Goal: Information Seeking & Learning: Find specific fact

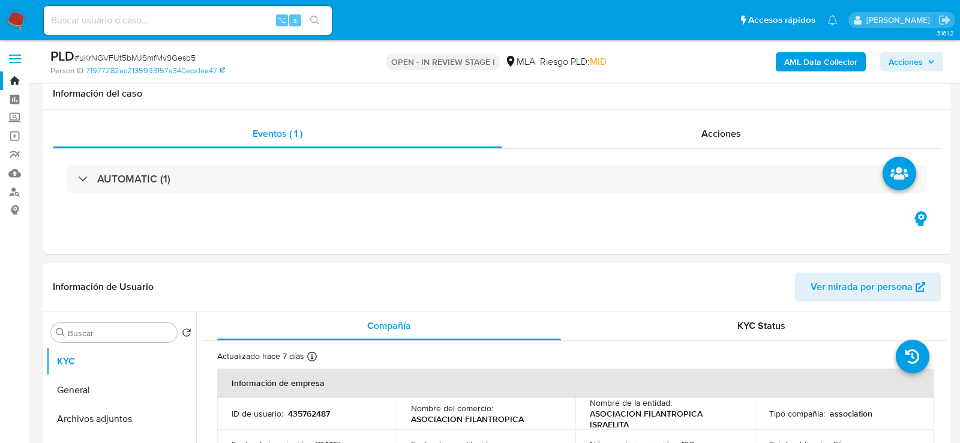
select select "10"
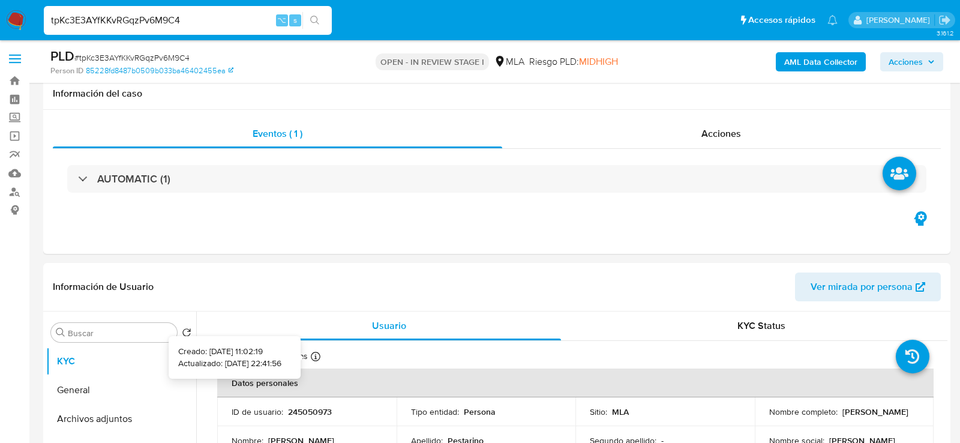
select select "10"
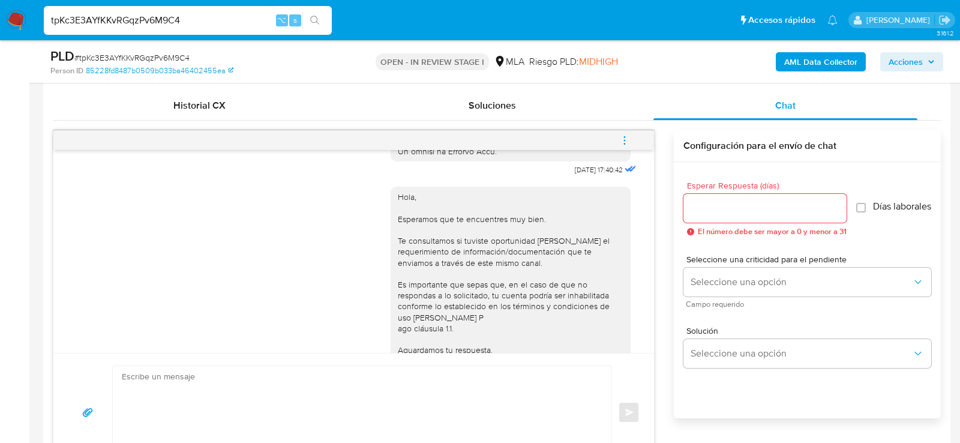
scroll to position [642, 0]
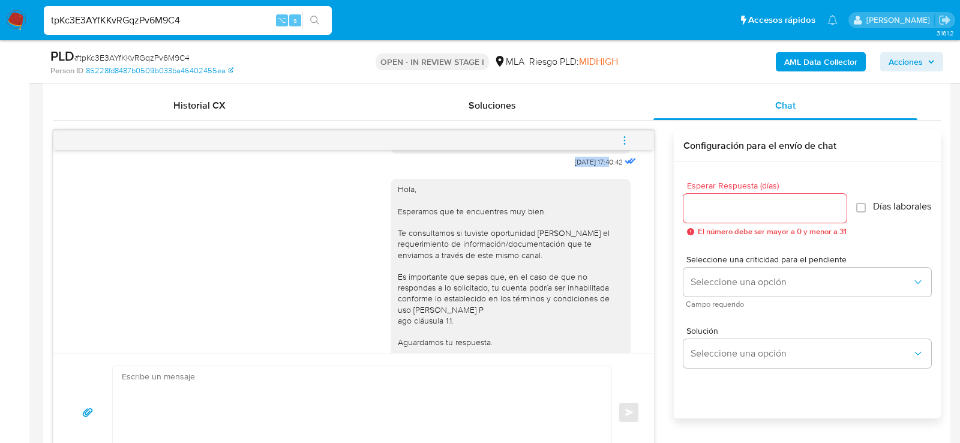
drag, startPoint x: 597, startPoint y: 184, endPoint x: 559, endPoint y: 182, distance: 38.4
copy span "18/08/2025"
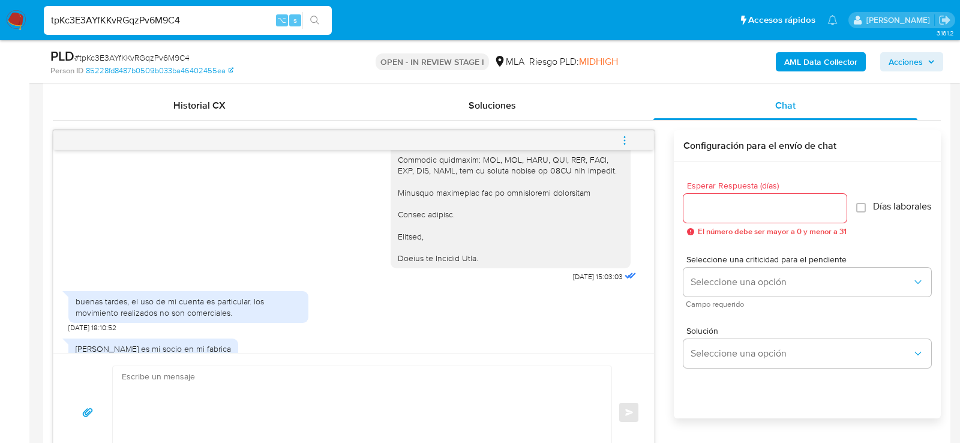
scroll to position [1454, 0]
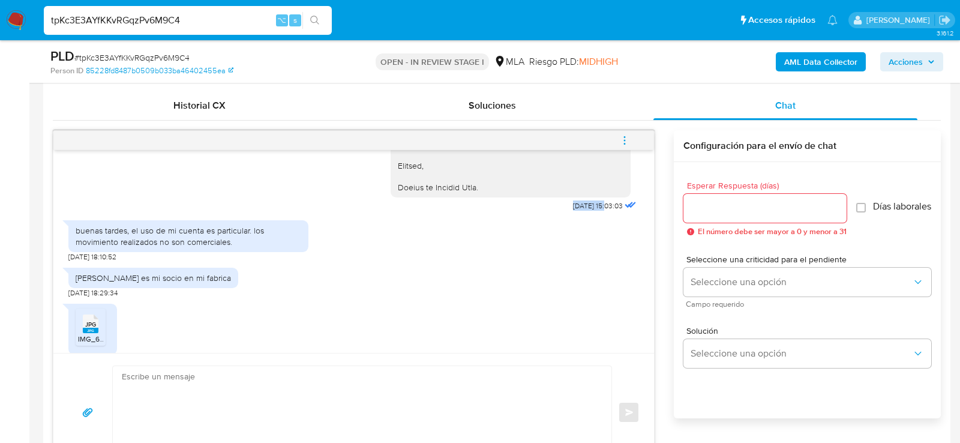
drag, startPoint x: 596, startPoint y: 250, endPoint x: 557, endPoint y: 250, distance: 39.0
click at [573, 211] on span "28/08/2025 15:03:03" at bounding box center [598, 206] width 50 height 10
copy span "28/08/2025"
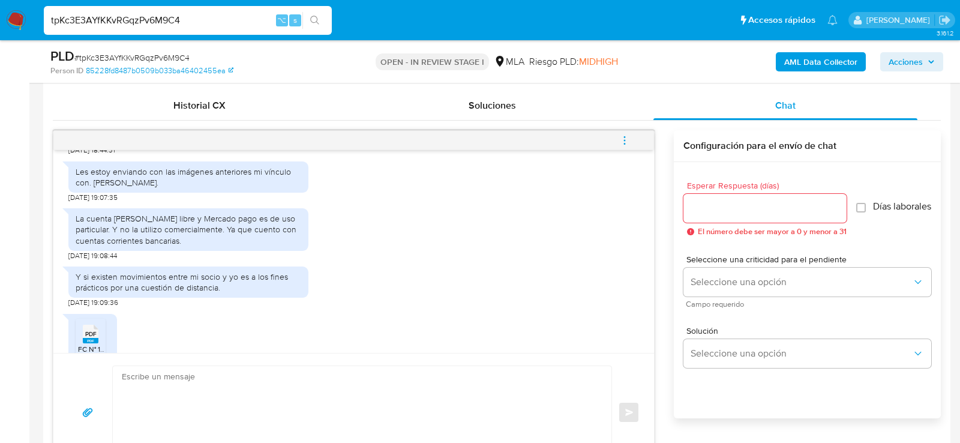
scroll to position [1726, 0]
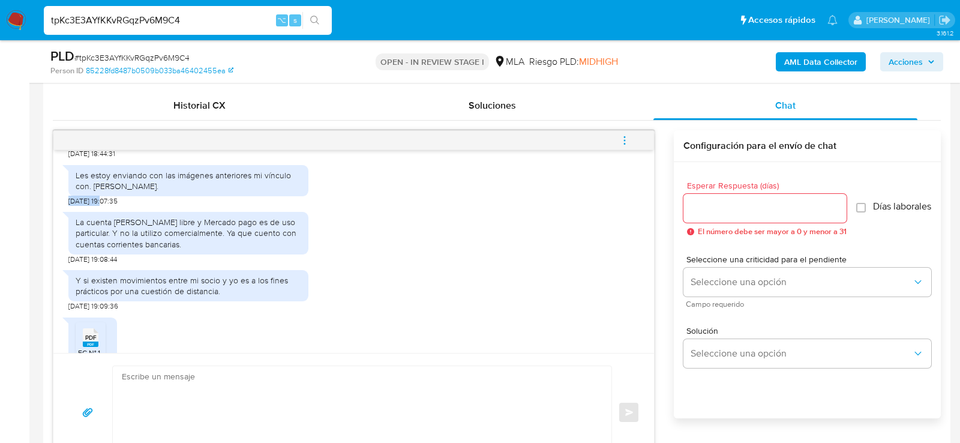
drag, startPoint x: 103, startPoint y: 242, endPoint x: 62, endPoint y: 241, distance: 40.8
click at [62, 241] on div "18/08/2025 17:40:42 Hola, Esperamos que te encuentres muy bien. Te consultamos …" at bounding box center [353, 251] width 601 height 203
copy span "16/09/2025"
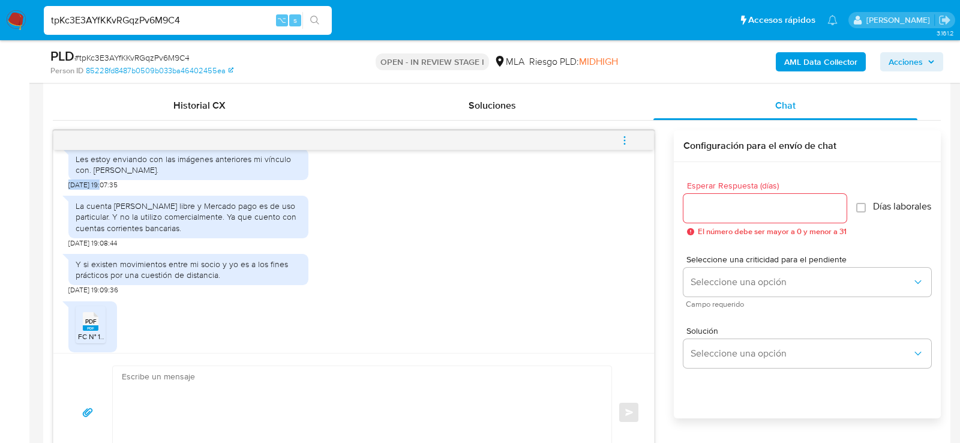
scroll to position [1748, 0]
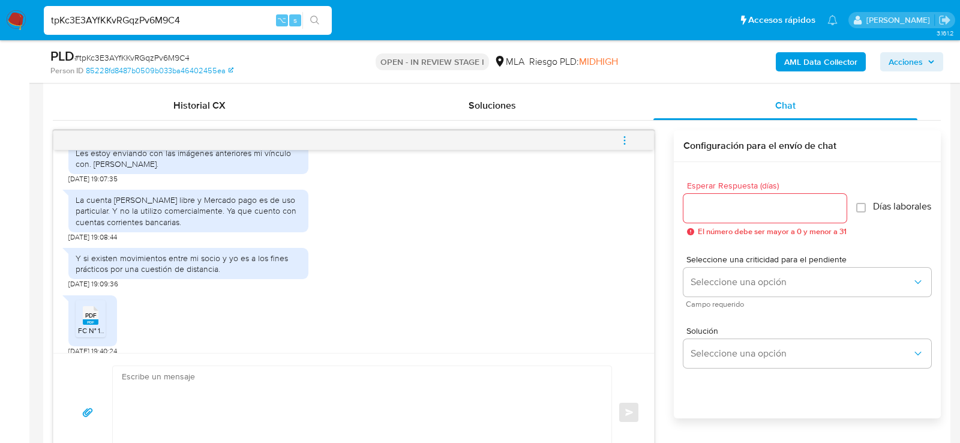
click at [120, 227] on div "La cuenta de Mercado libre y Mercado pago es de uso particular. Y no la utilizo…" at bounding box center [189, 210] width 226 height 33
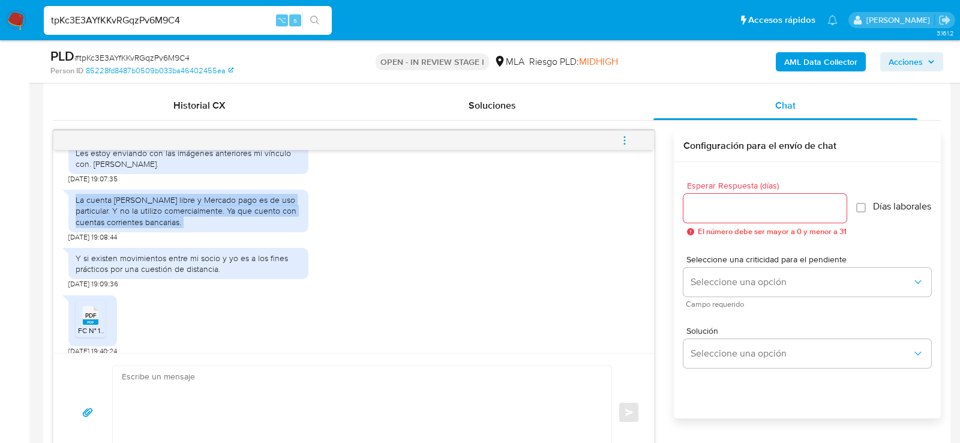
click at [120, 227] on div "La cuenta de Mercado libre y Mercado pago es de uso particular. Y no la utilizo…" at bounding box center [189, 210] width 226 height 33
copy div "La cuenta de Mercado libre y Mercado pago es de uso particular. Y no la utilizo…"
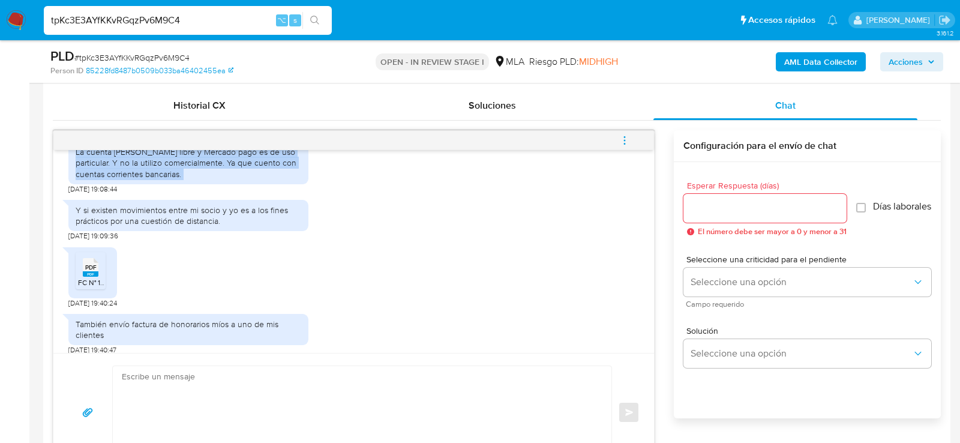
scroll to position [1805, 0]
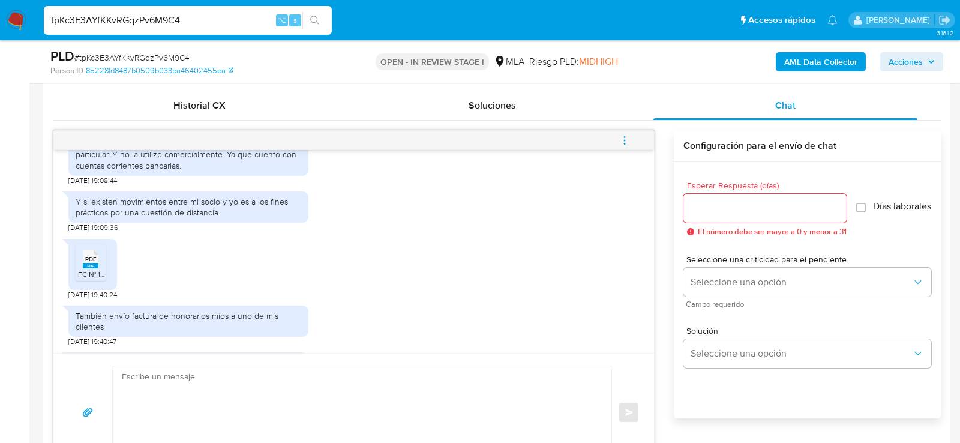
click at [120, 218] on div "Y si existen movimientos entre mi socio y yo es a los fines prácticos por una c…" at bounding box center [189, 207] width 226 height 22
copy div "Y si existen movimientos entre mi socio y yo es a los fines prácticos por una c…"
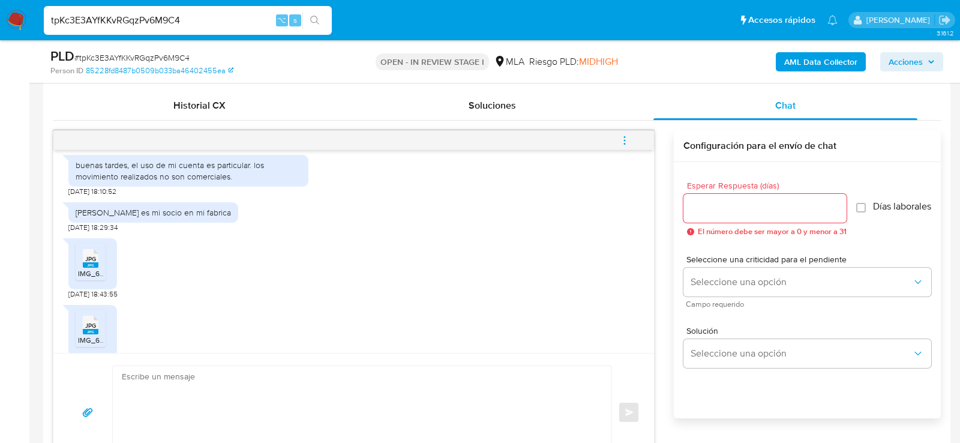
scroll to position [1504, 0]
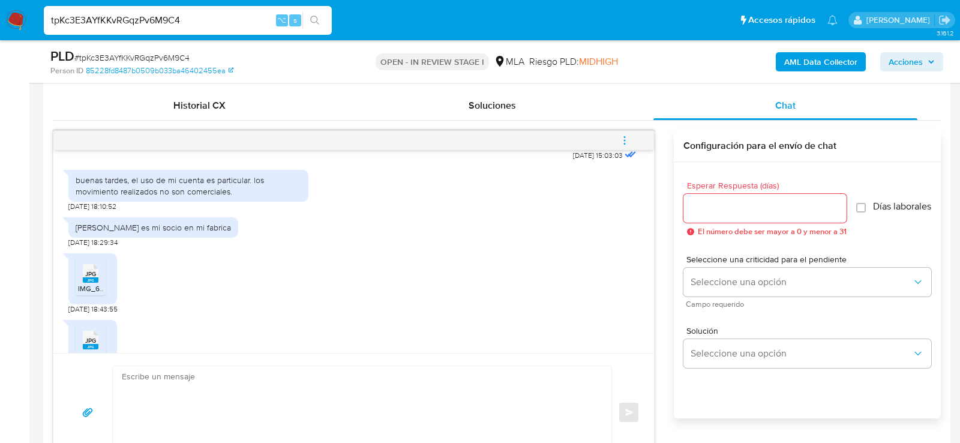
click at [121, 238] on div "Juan Ventura Gagliolo es mi socio en mi fabrica" at bounding box center [153, 227] width 170 height 20
copy div "Juan Ventura Gagliolo es mi socio en mi fabrica"
